Goal: Task Accomplishment & Management: Use online tool/utility

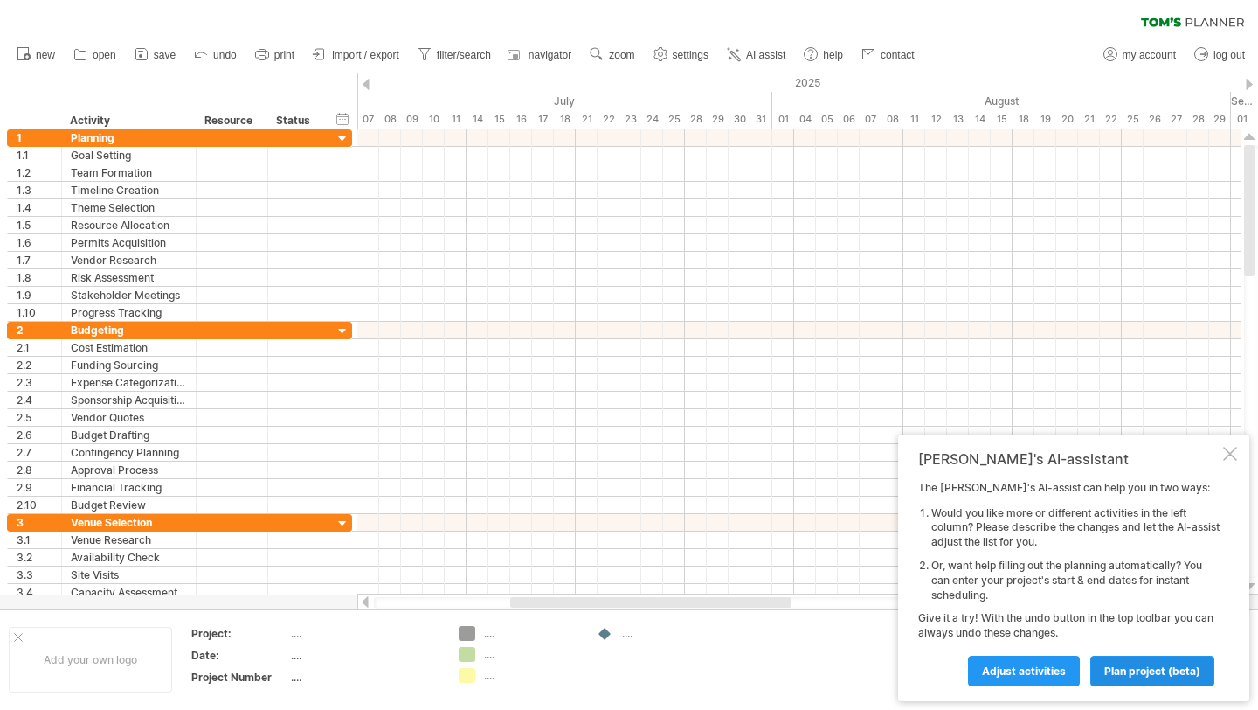
click at [1176, 674] on span "plan project (beta)" at bounding box center [1153, 670] width 96 height 13
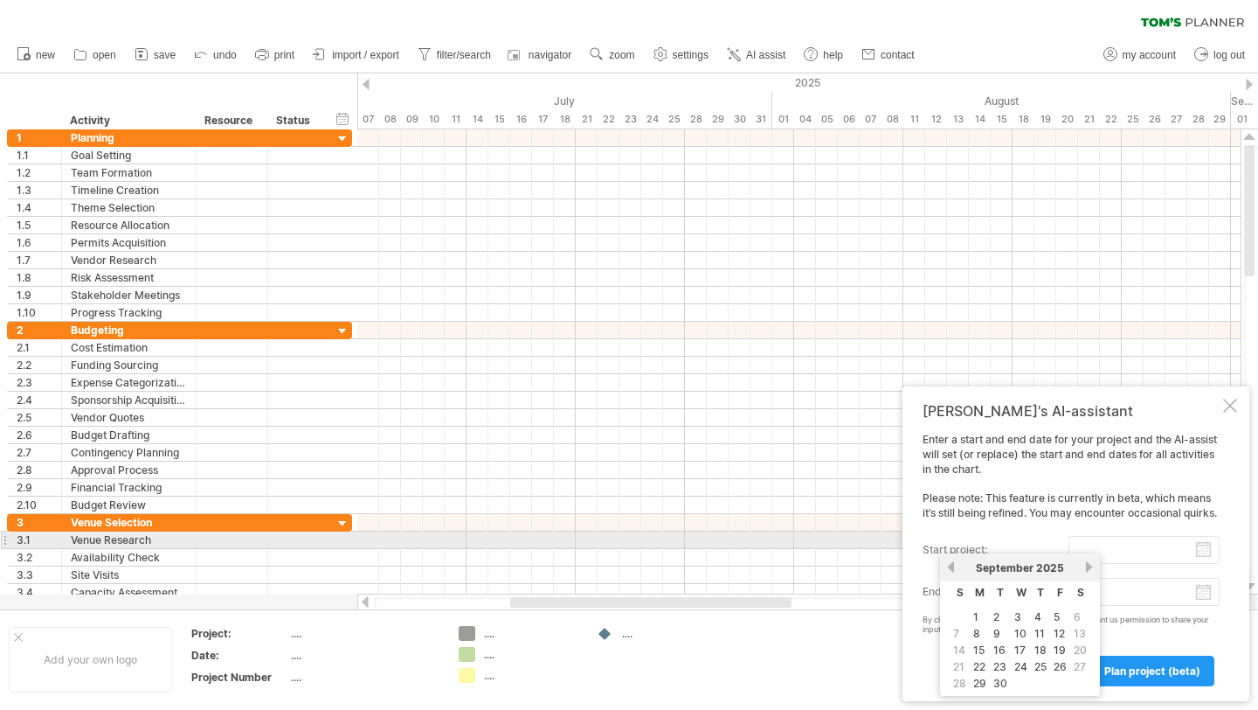
click at [1155, 549] on input "start project:" at bounding box center [1144, 550] width 151 height 28
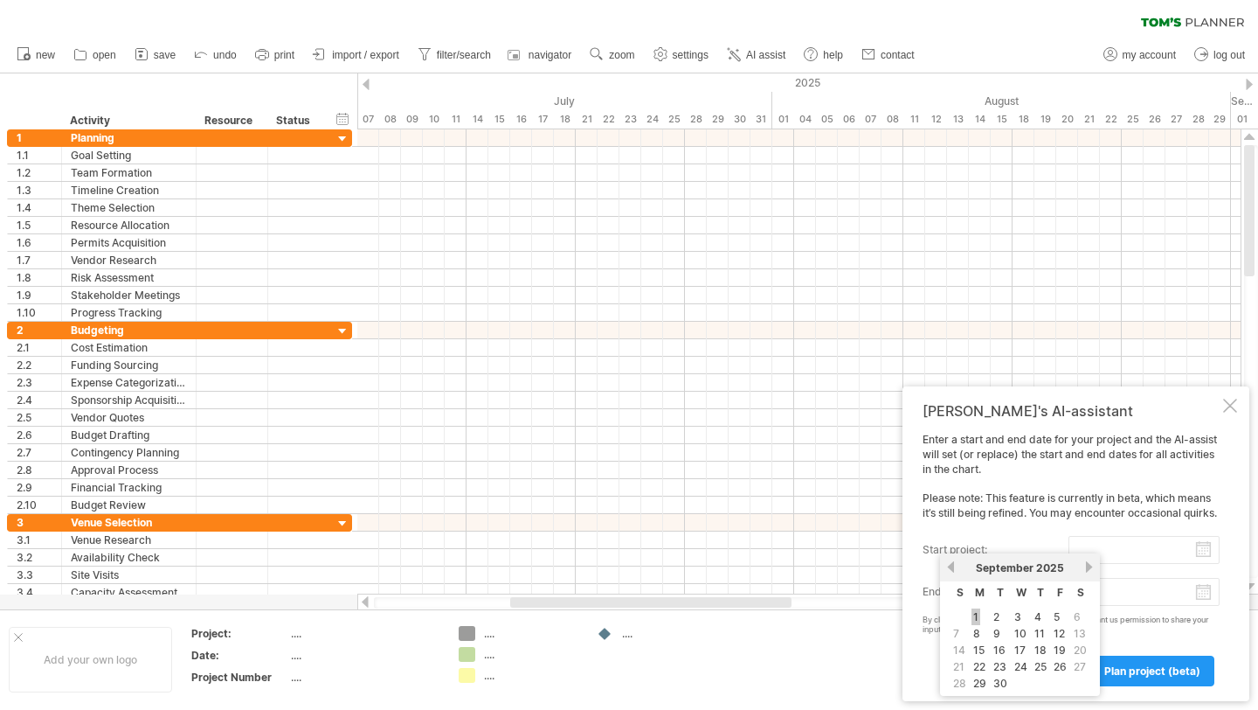
click at [978, 612] on link "1" at bounding box center [976, 616] width 9 height 17
type input "********"
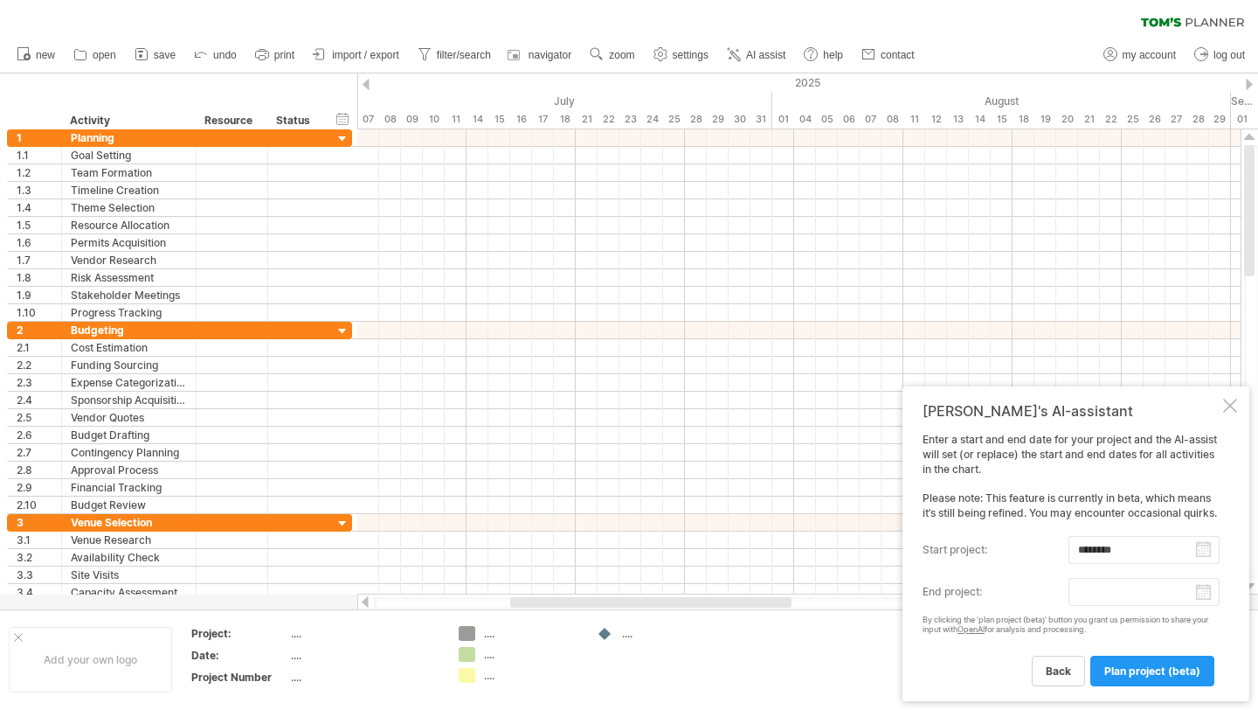
click at [1207, 597] on body "progress(100%) Trying to reach [DOMAIN_NAME] Connected again... 0% clear filter…" at bounding box center [629, 356] width 1258 height 713
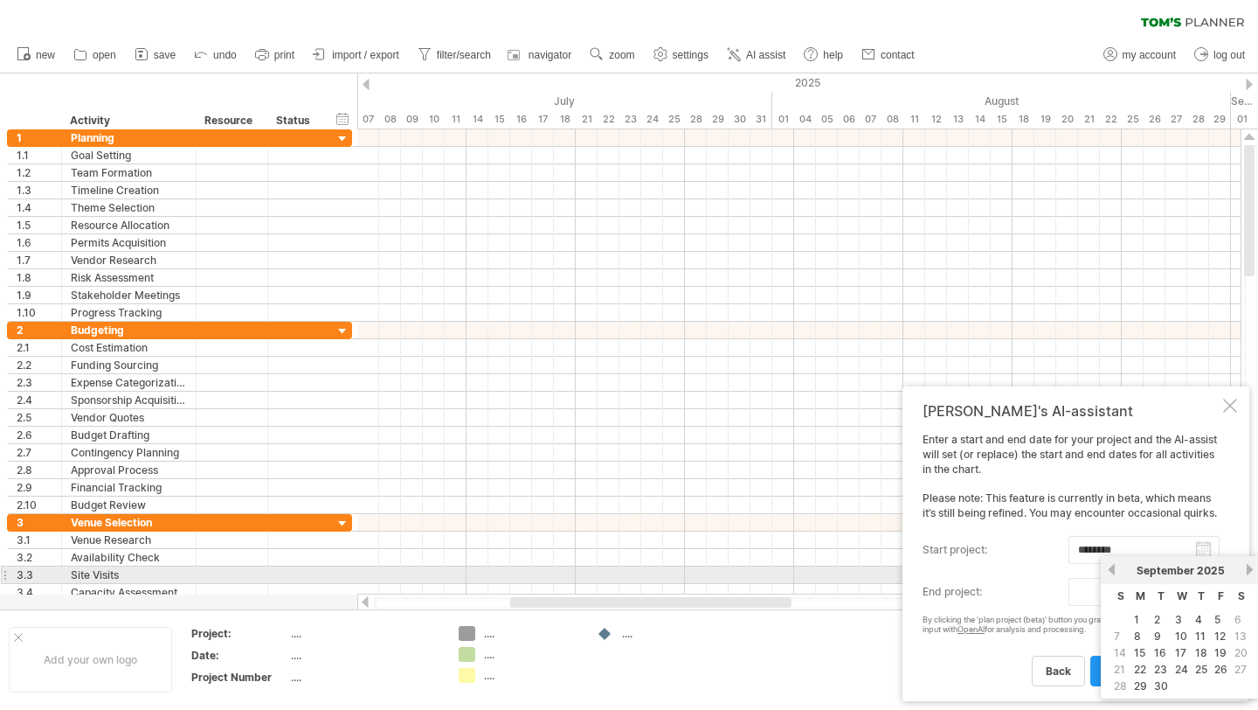
click at [1250, 568] on link "next" at bounding box center [1249, 569] width 13 height 13
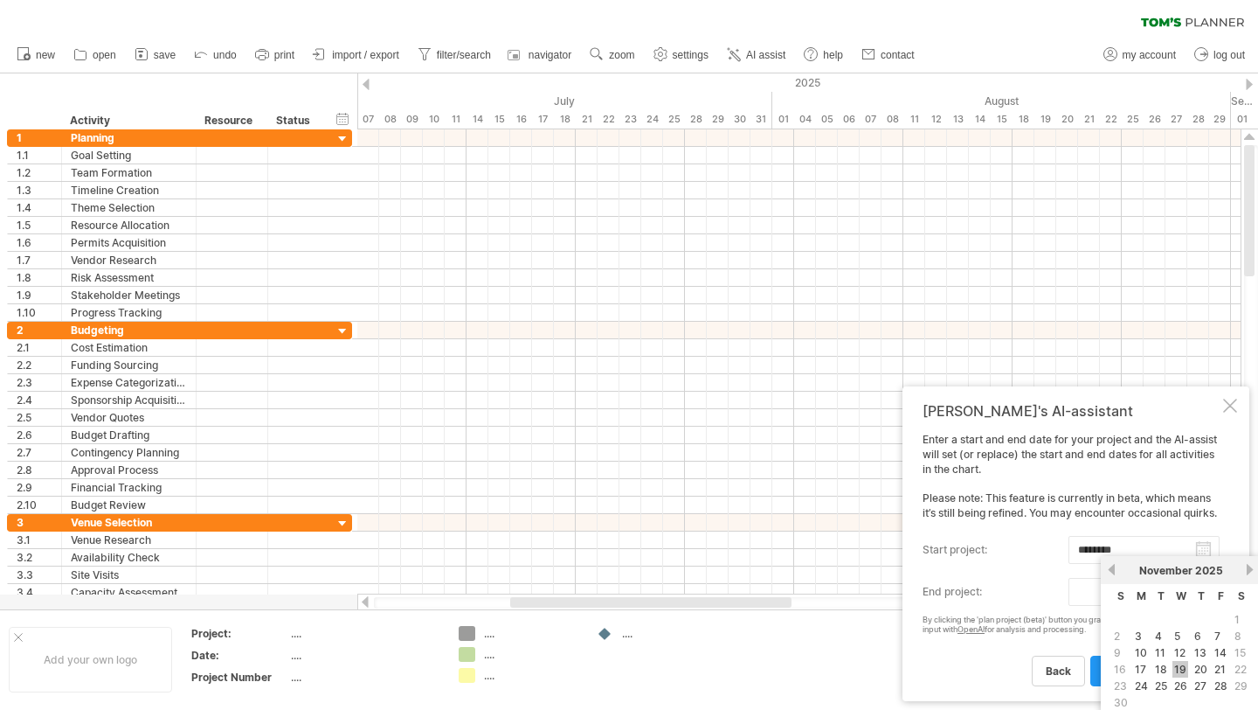
click at [1177, 669] on link "19" at bounding box center [1181, 669] width 16 height 17
type input "********"
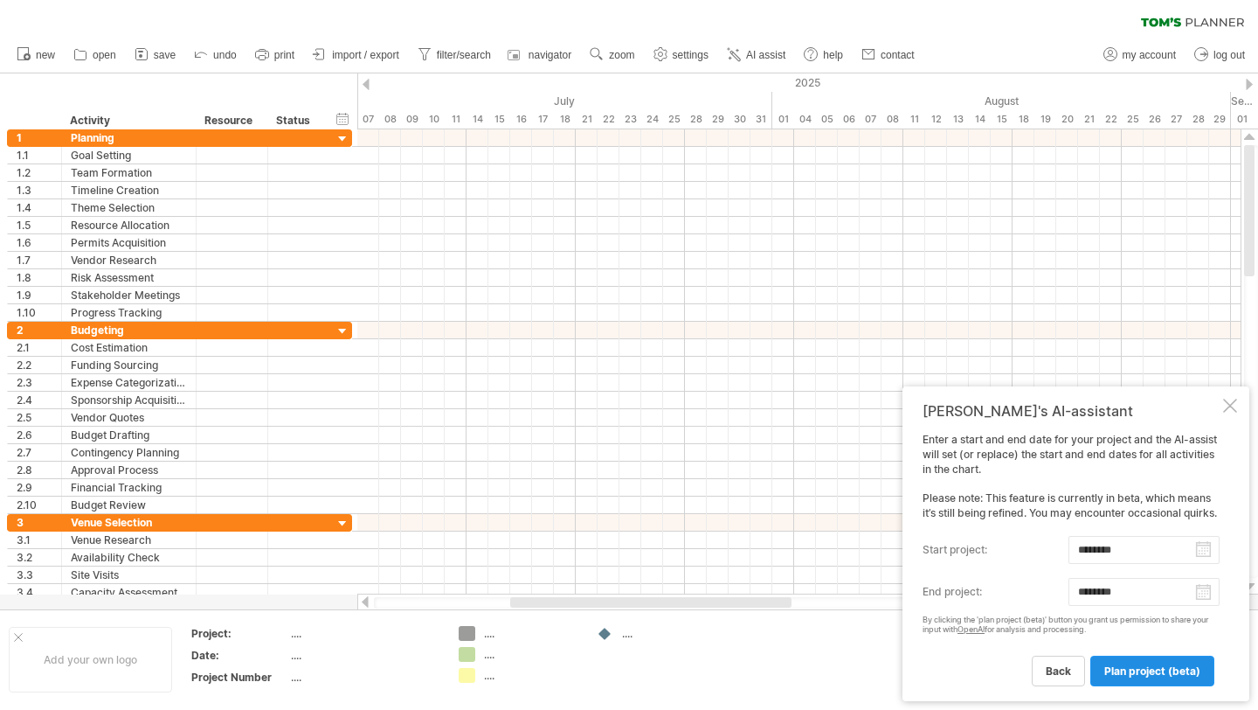
click at [1149, 672] on span "plan project (beta)" at bounding box center [1153, 670] width 96 height 13
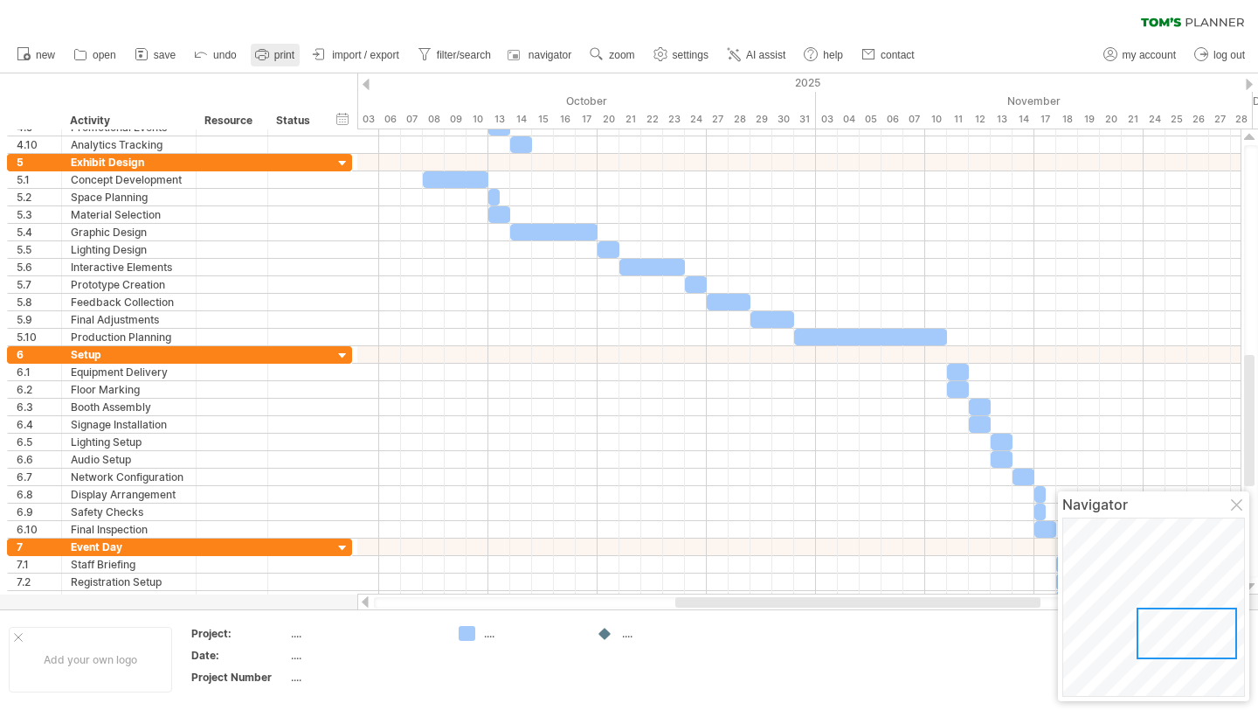
click at [278, 50] on span "print" at bounding box center [284, 55] width 20 height 12
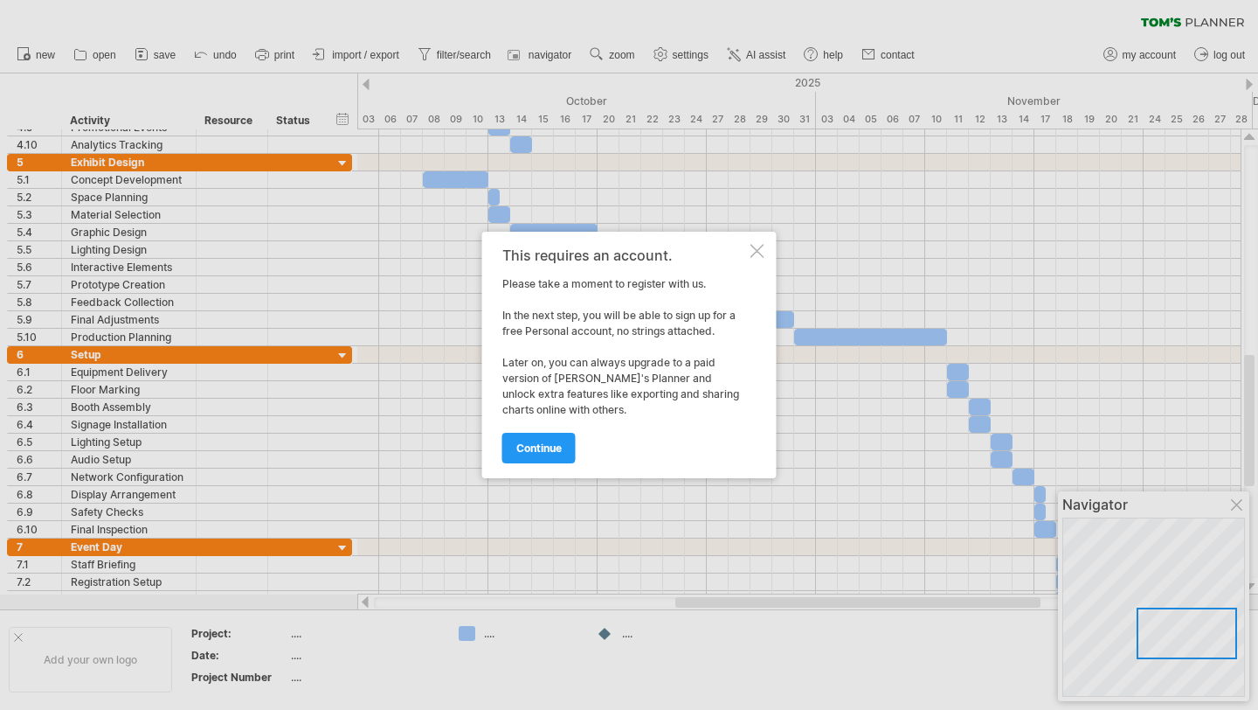
click at [761, 255] on div at bounding box center [758, 251] width 14 height 14
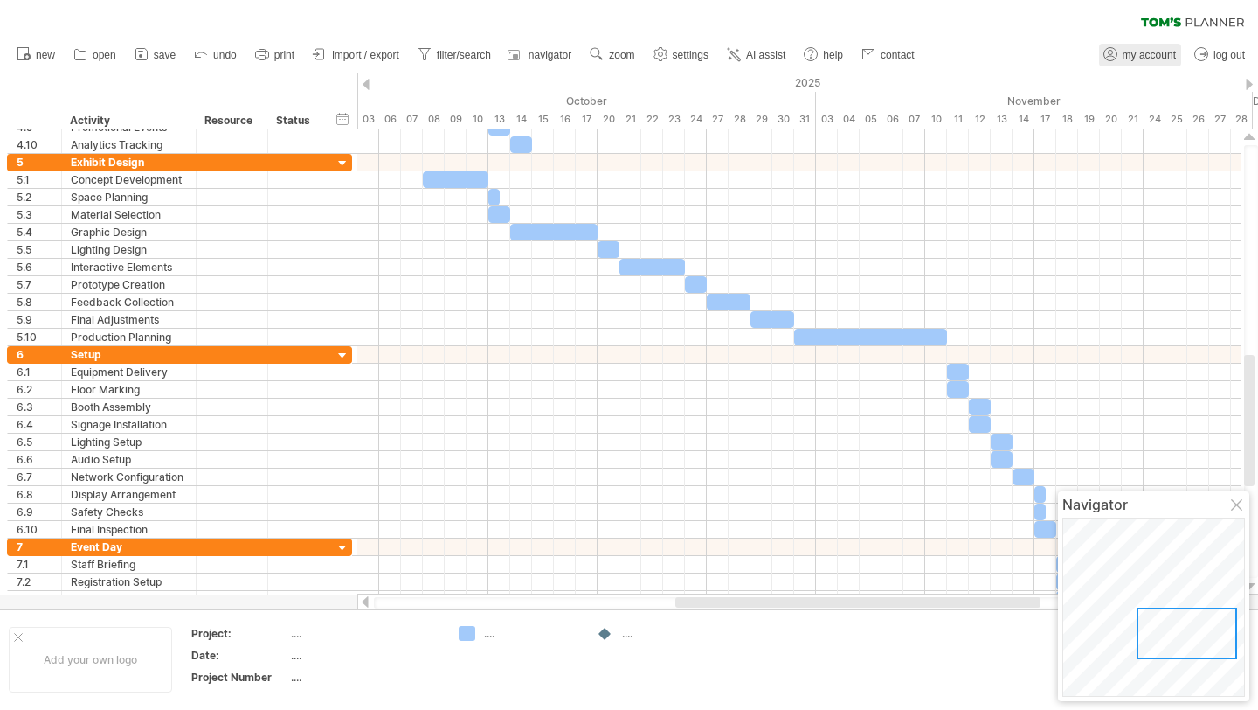
click at [1149, 54] on span "my account" at bounding box center [1149, 55] width 53 height 12
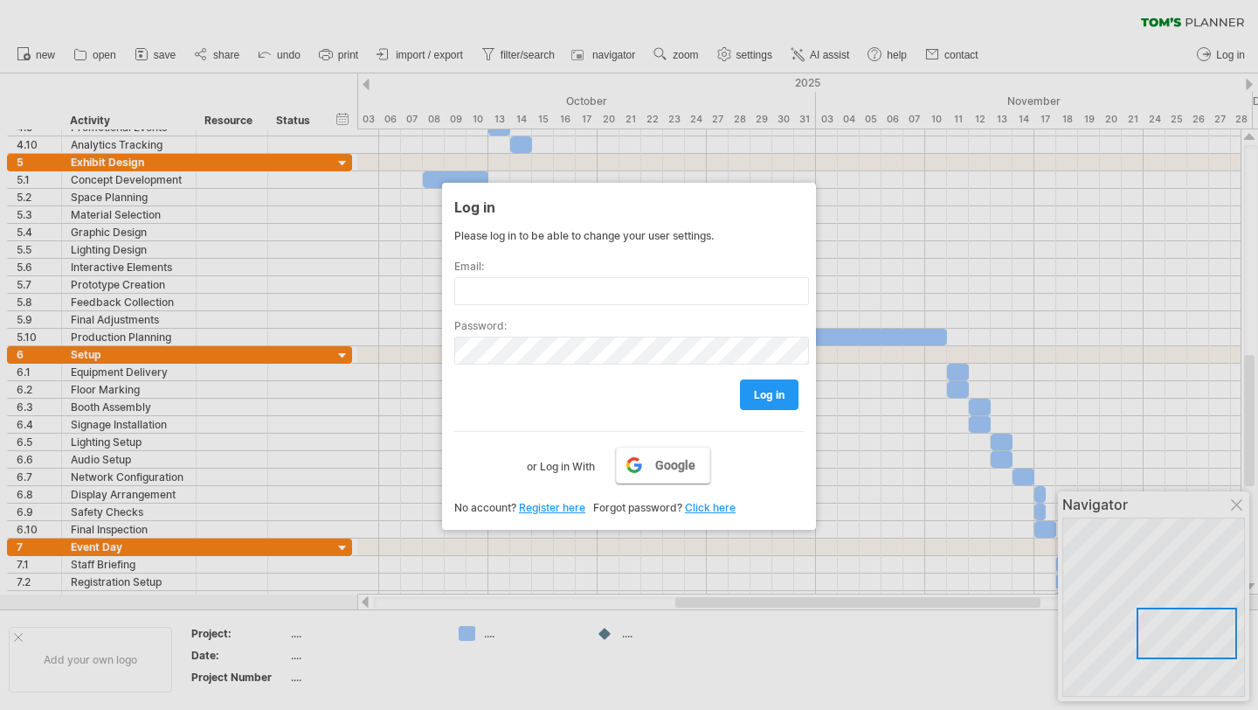
click at [671, 465] on span "Google" at bounding box center [675, 465] width 40 height 14
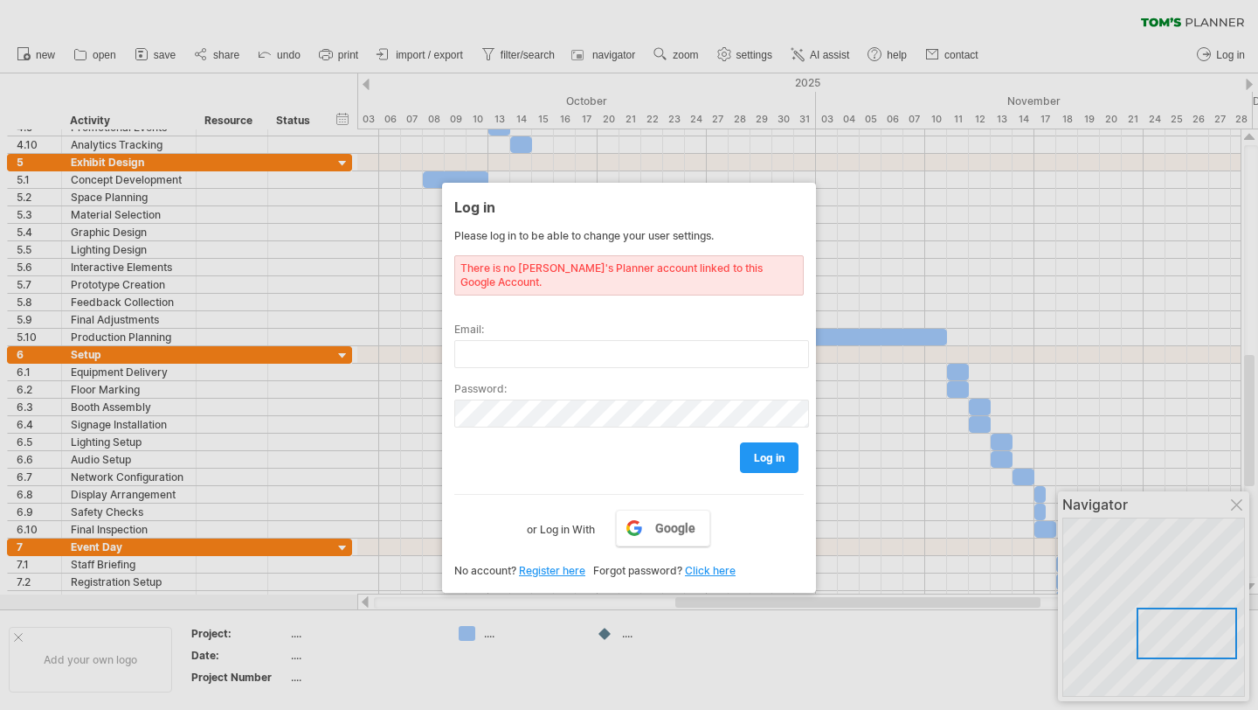
click at [571, 564] on link "Register here" at bounding box center [552, 570] width 66 height 13
